Goal: Navigation & Orientation: Find specific page/section

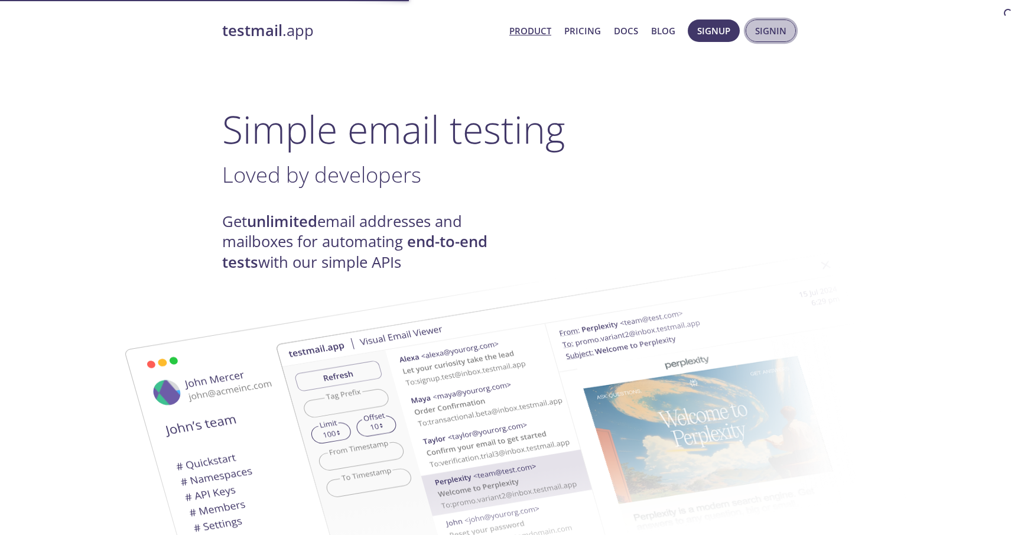
click at [765, 25] on span "Signin" at bounding box center [770, 30] width 31 height 15
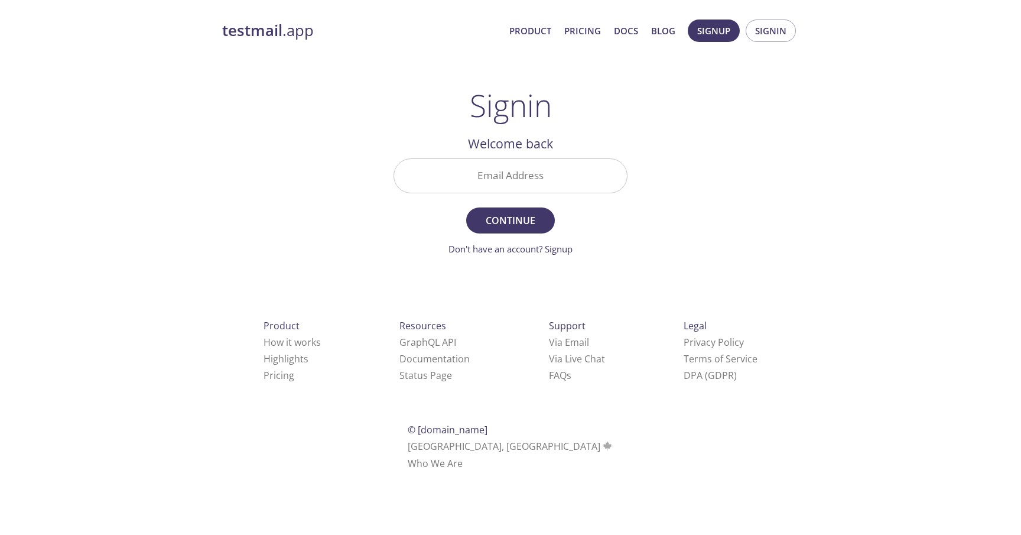
click at [524, 177] on input "Email Address" at bounding box center [510, 176] width 233 height 34
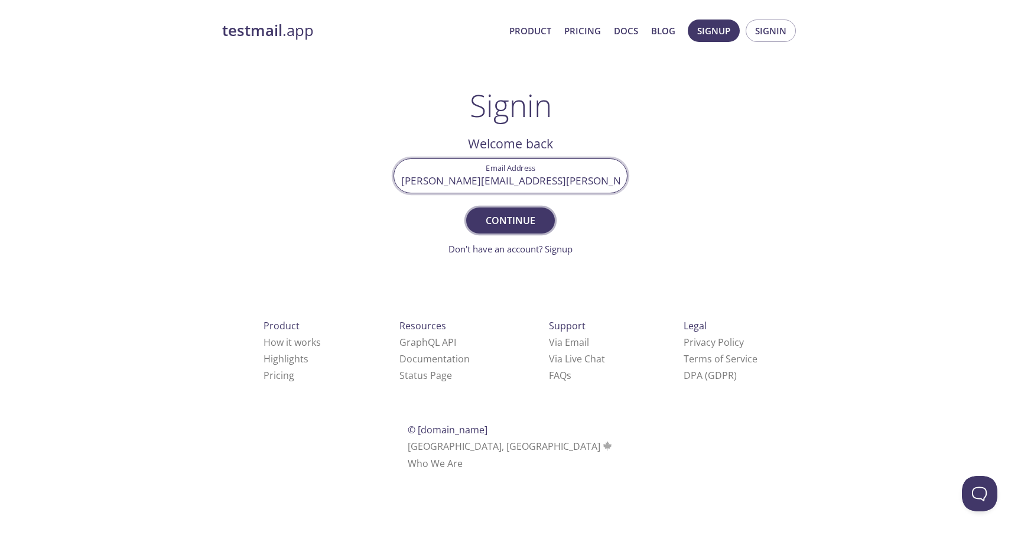
type input "[PERSON_NAME][EMAIL_ADDRESS][PERSON_NAME][DOMAIN_NAME]"
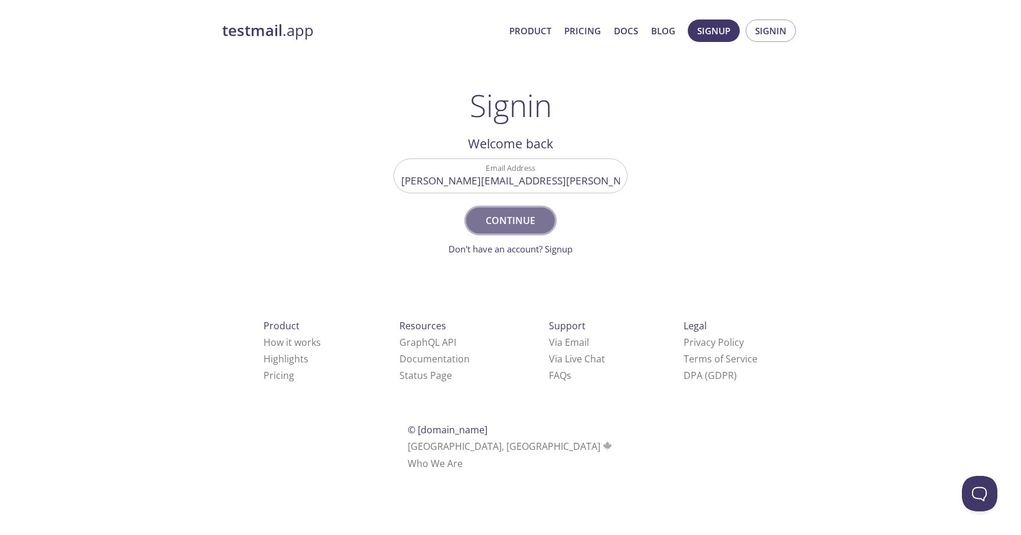
click at [541, 224] on span "Continue" at bounding box center [510, 220] width 63 height 17
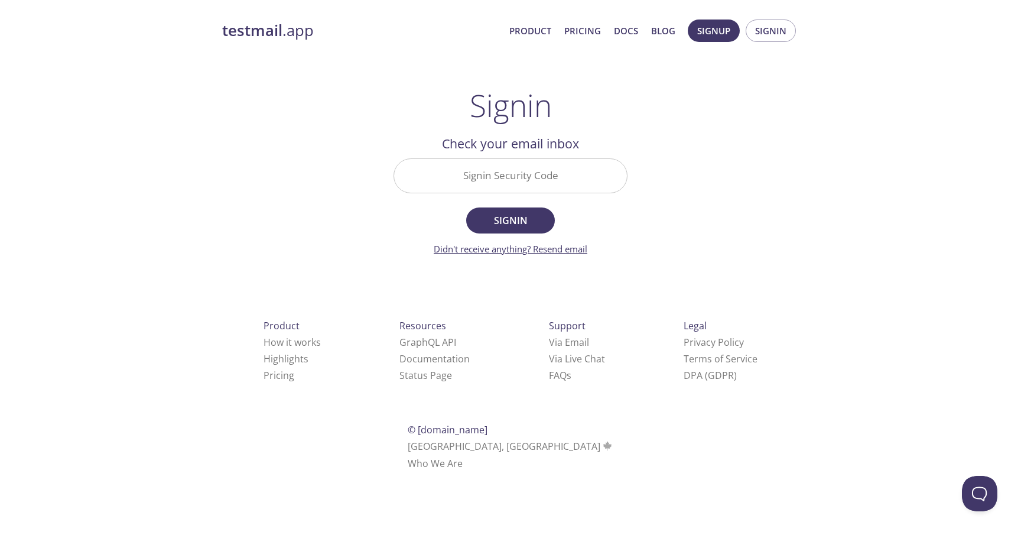
click at [559, 249] on link "Didn't receive anything? Resend email" at bounding box center [511, 249] width 154 height 12
click at [502, 174] on input "Signin Security Code" at bounding box center [510, 176] width 233 height 34
paste input "NPK3SQ3"
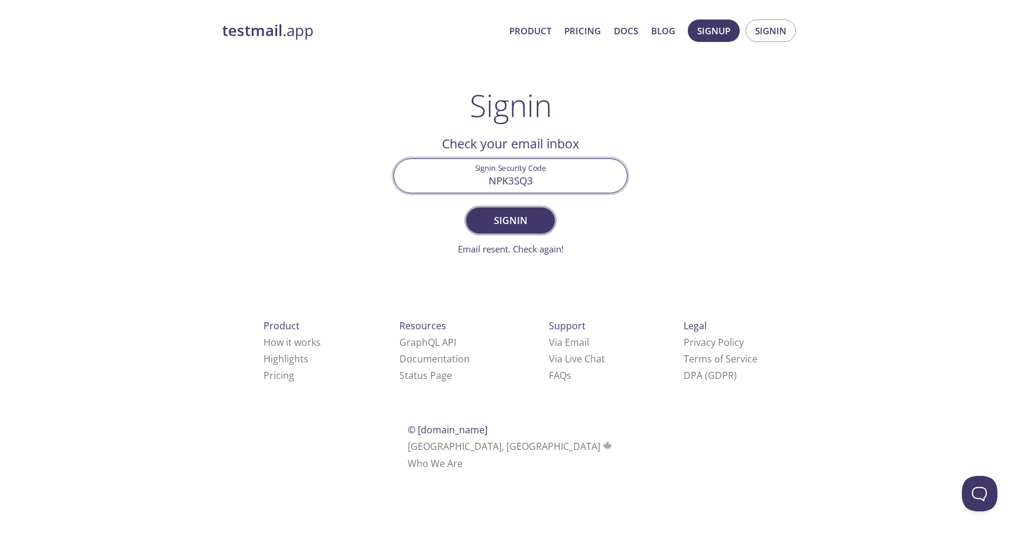
type input "NPK3SQ3"
click at [522, 216] on span "Signin" at bounding box center [510, 220] width 63 height 17
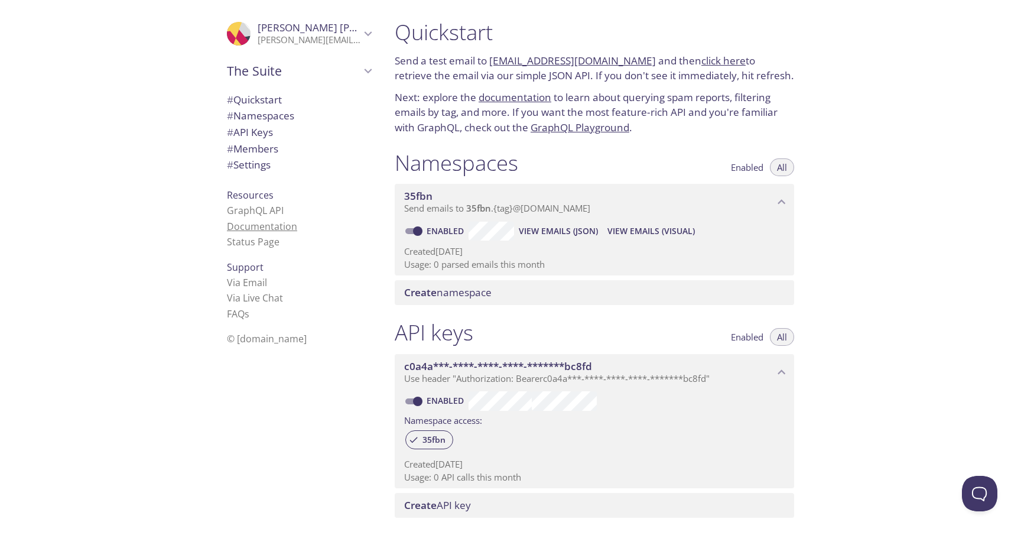
click at [267, 224] on link "Documentation" at bounding box center [262, 226] width 70 height 13
